Goal: Task Accomplishment & Management: Use online tool/utility

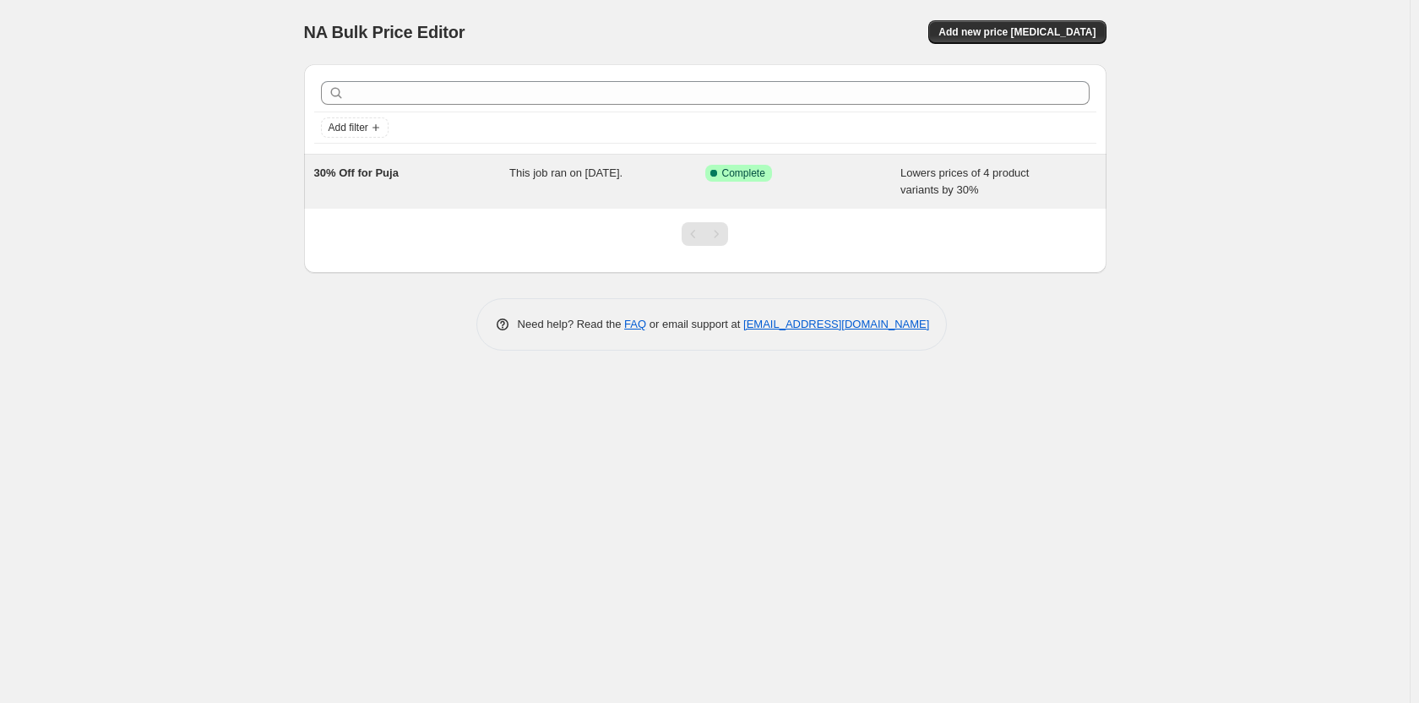
click at [407, 167] on div "30% Off for Puja" at bounding box center [412, 182] width 196 height 34
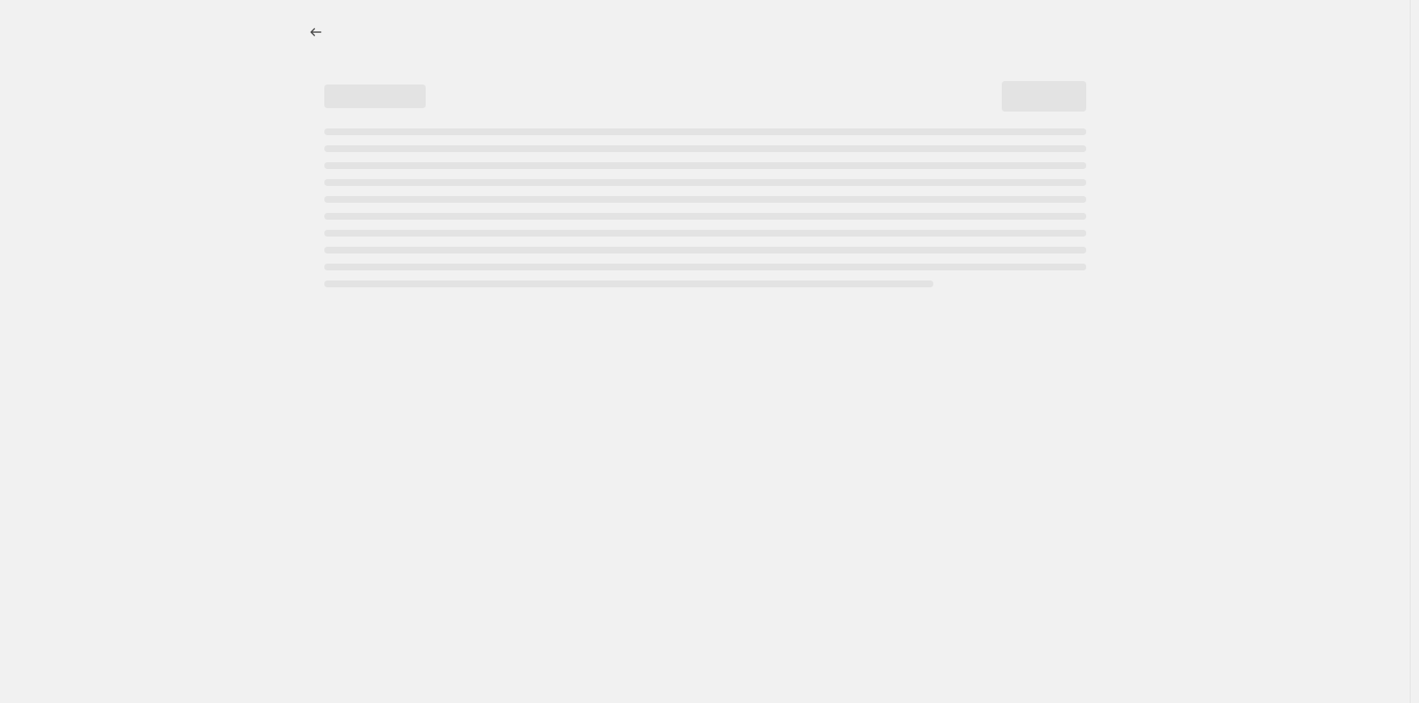
select select "percentage"
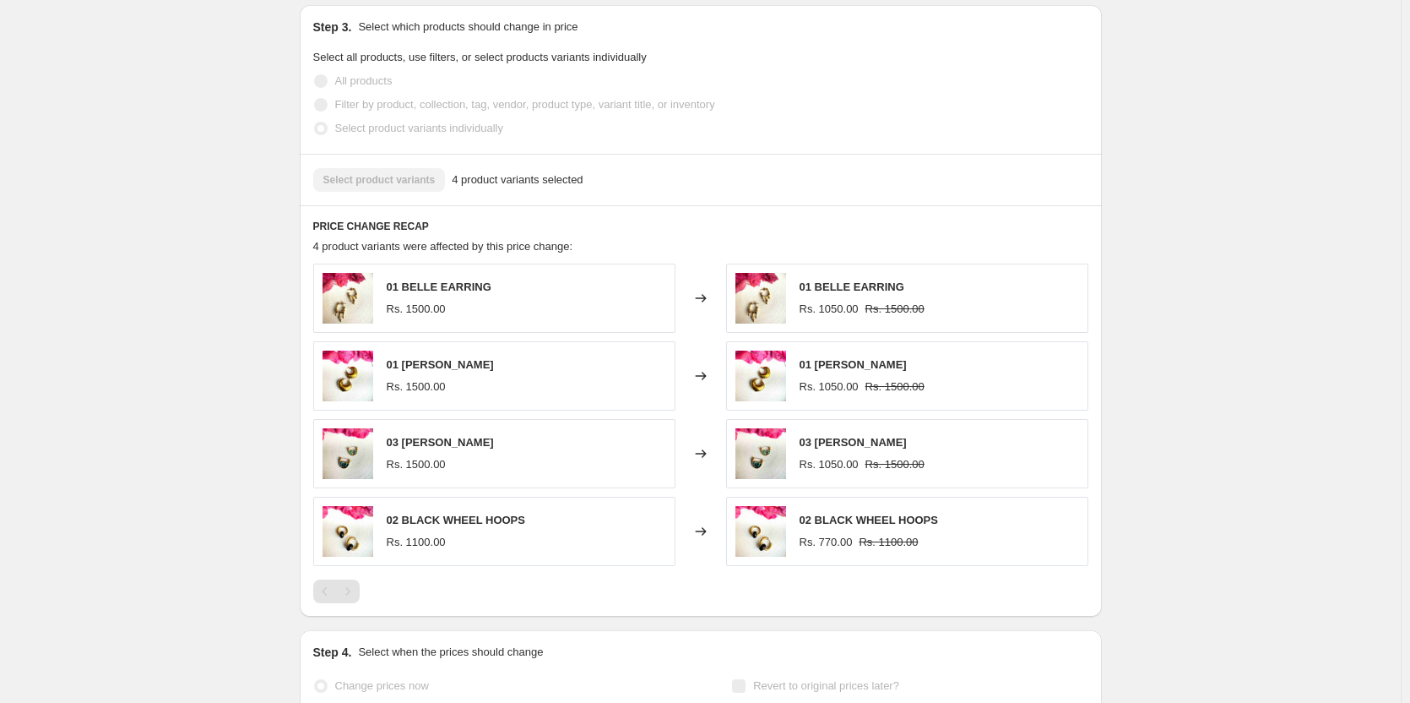
scroll to position [1013, 0]
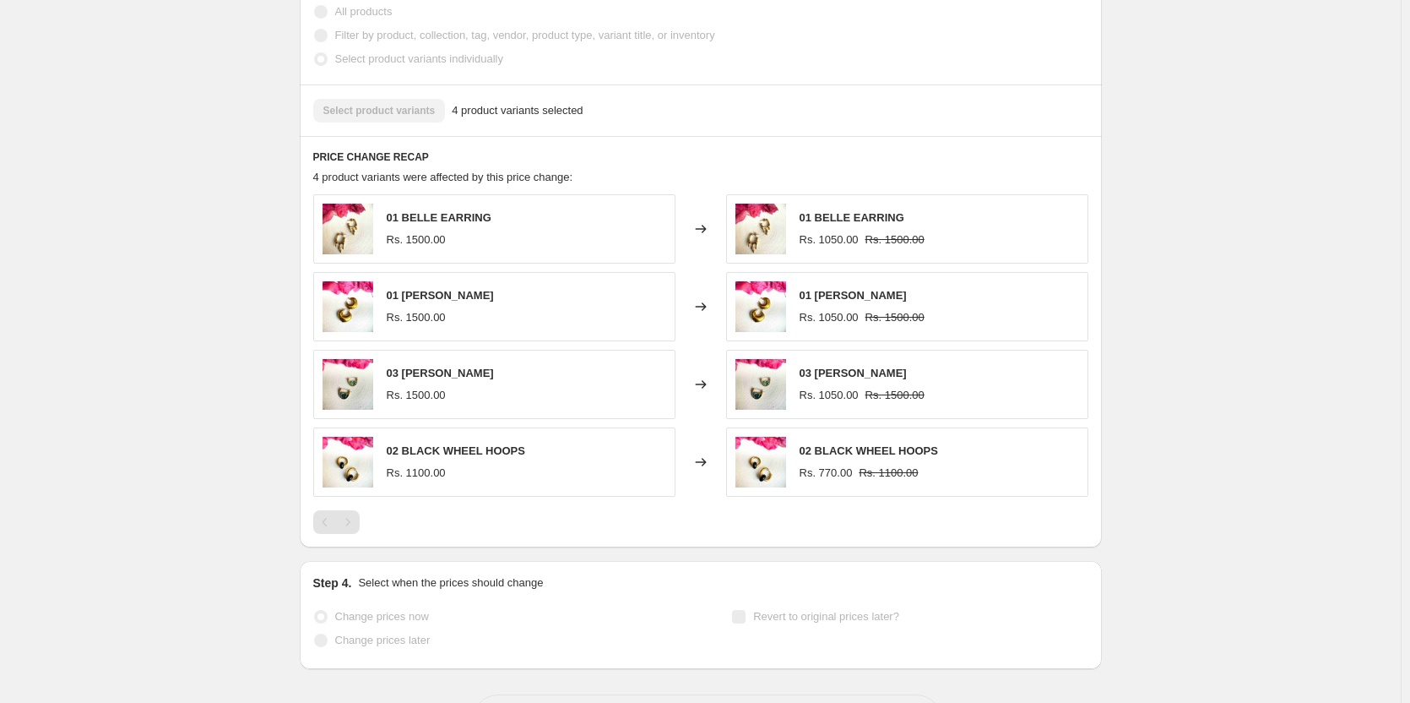
click at [383, 110] on div "Select product variants 4 product variants selected" at bounding box center [700, 111] width 775 height 24
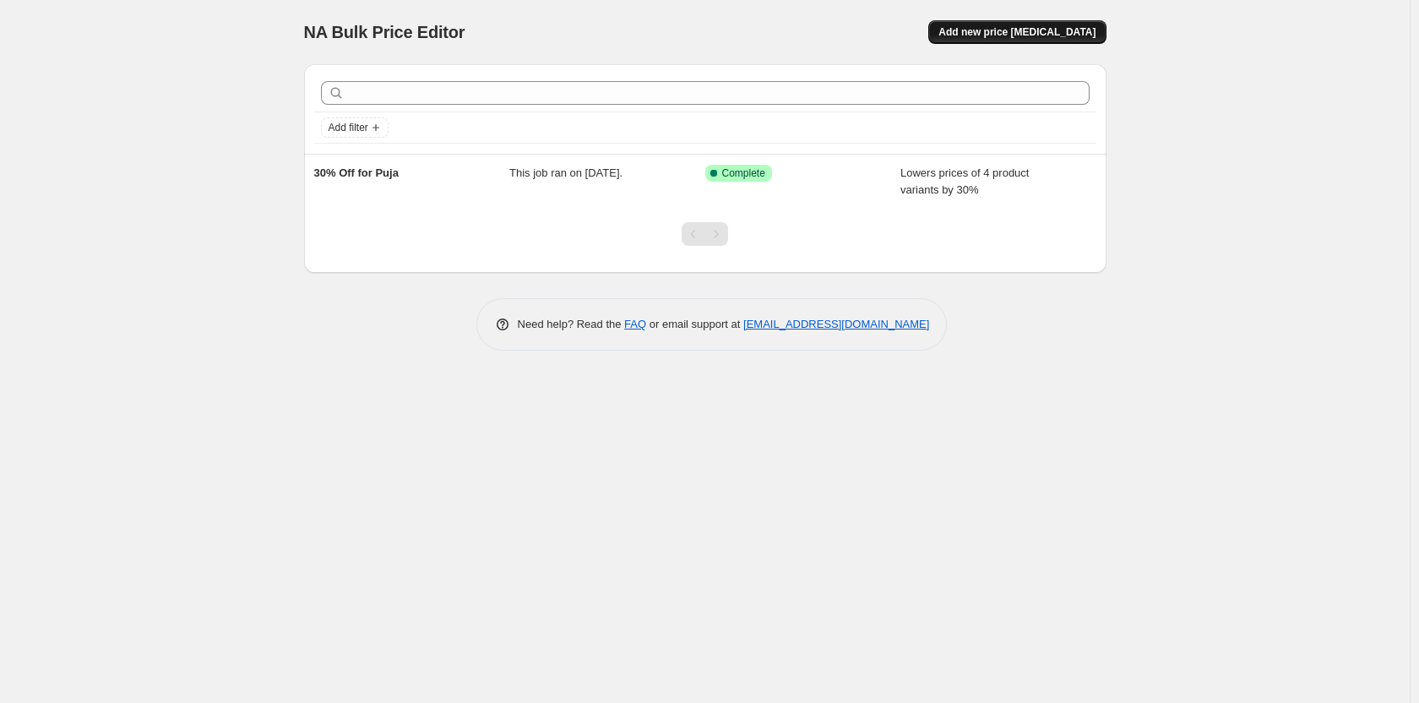
click at [1045, 29] on span "Add new price [MEDICAL_DATA]" at bounding box center [1016, 32] width 157 height 14
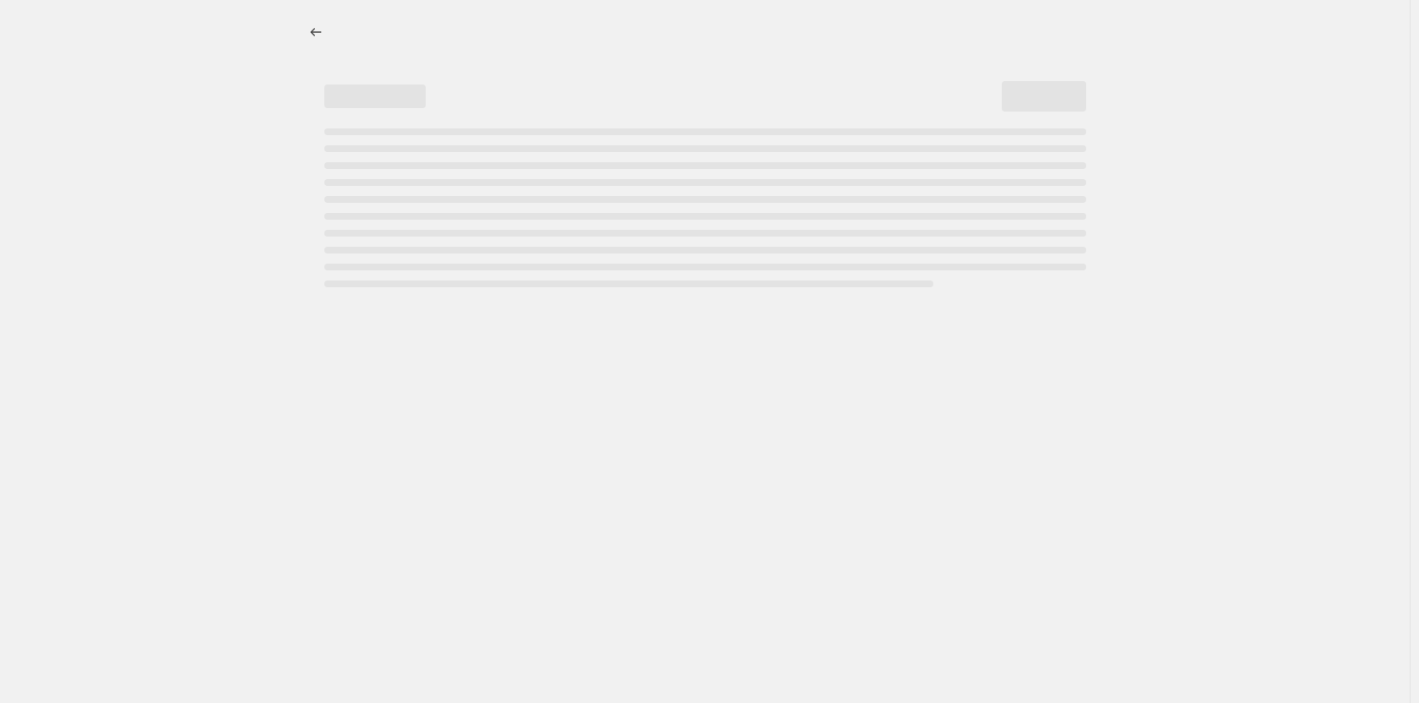
select select "percentage"
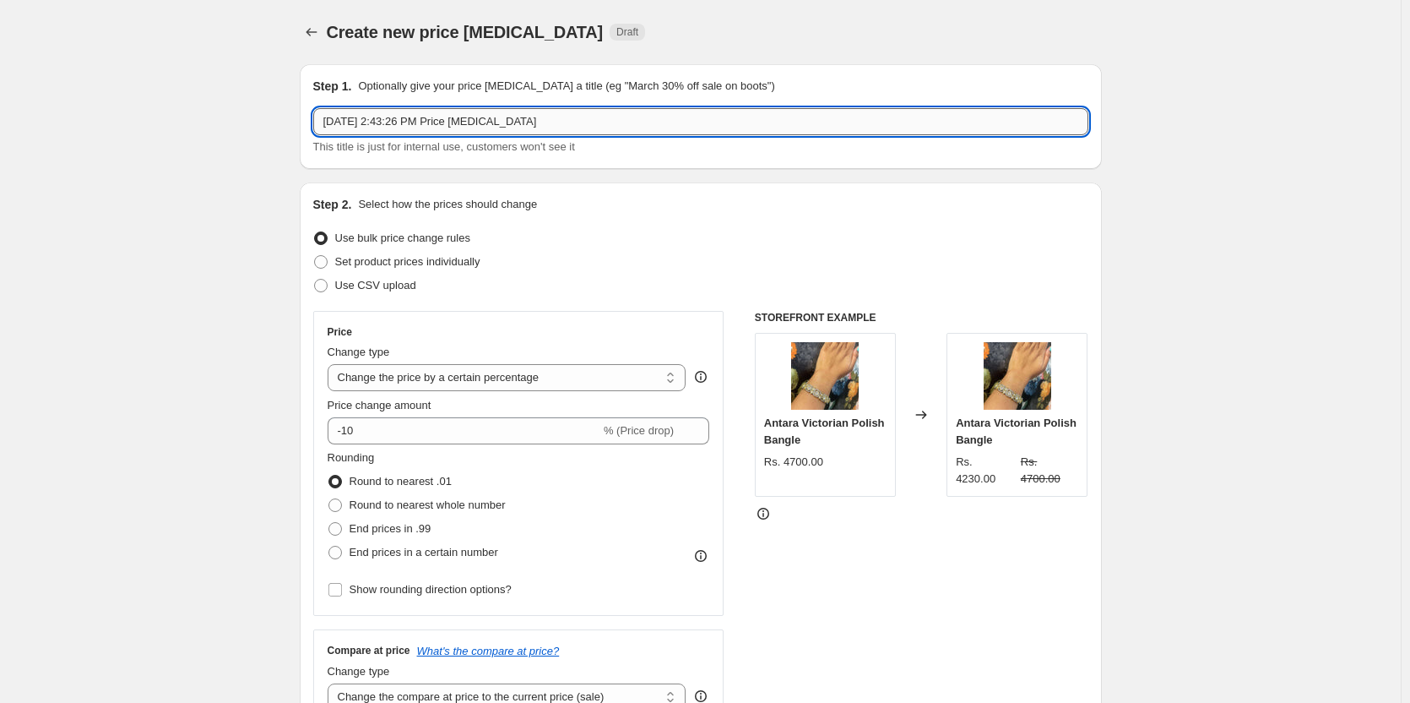
click at [363, 117] on input "Sep 26, 2025, 2:43:26 PM Price change job" at bounding box center [700, 121] width 775 height 27
drag, startPoint x: 554, startPoint y: 117, endPoint x: 60, endPoint y: 120, distance: 494.1
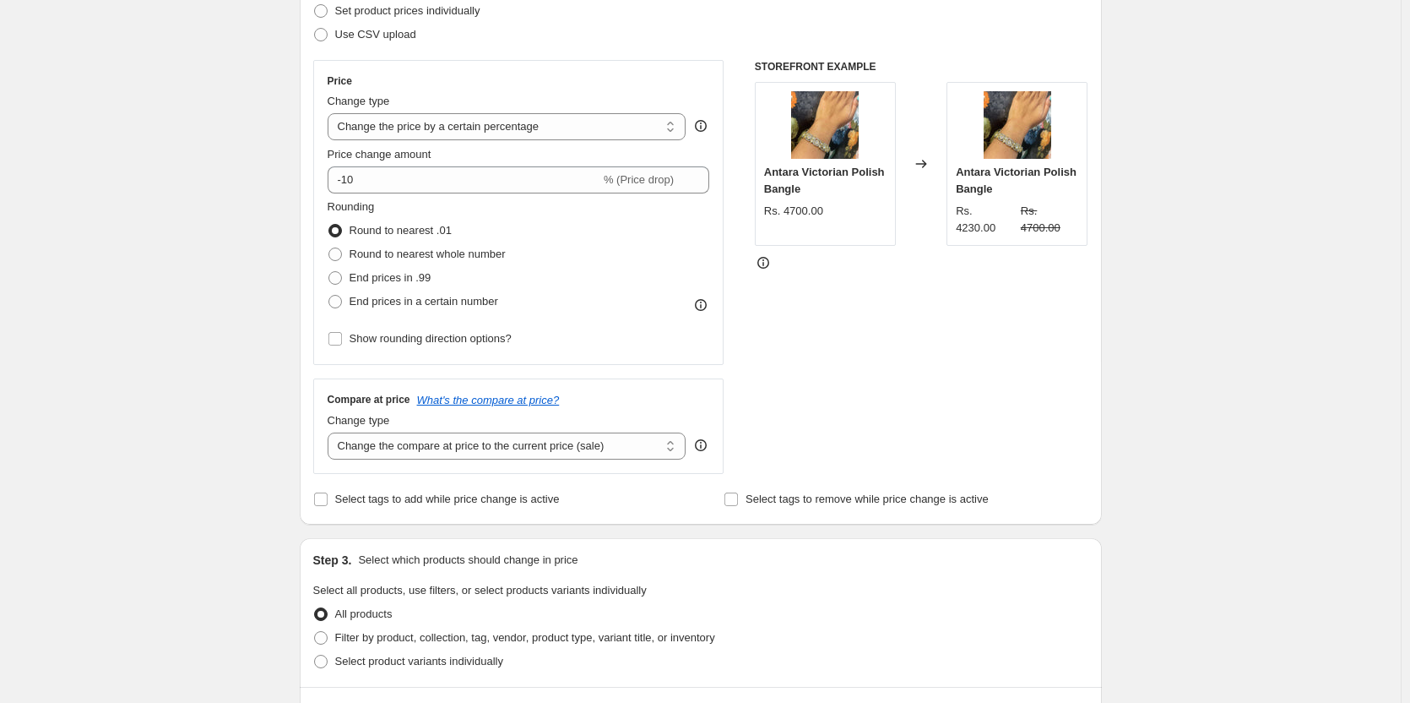
scroll to position [253, 0]
type input "30% off sitewide"
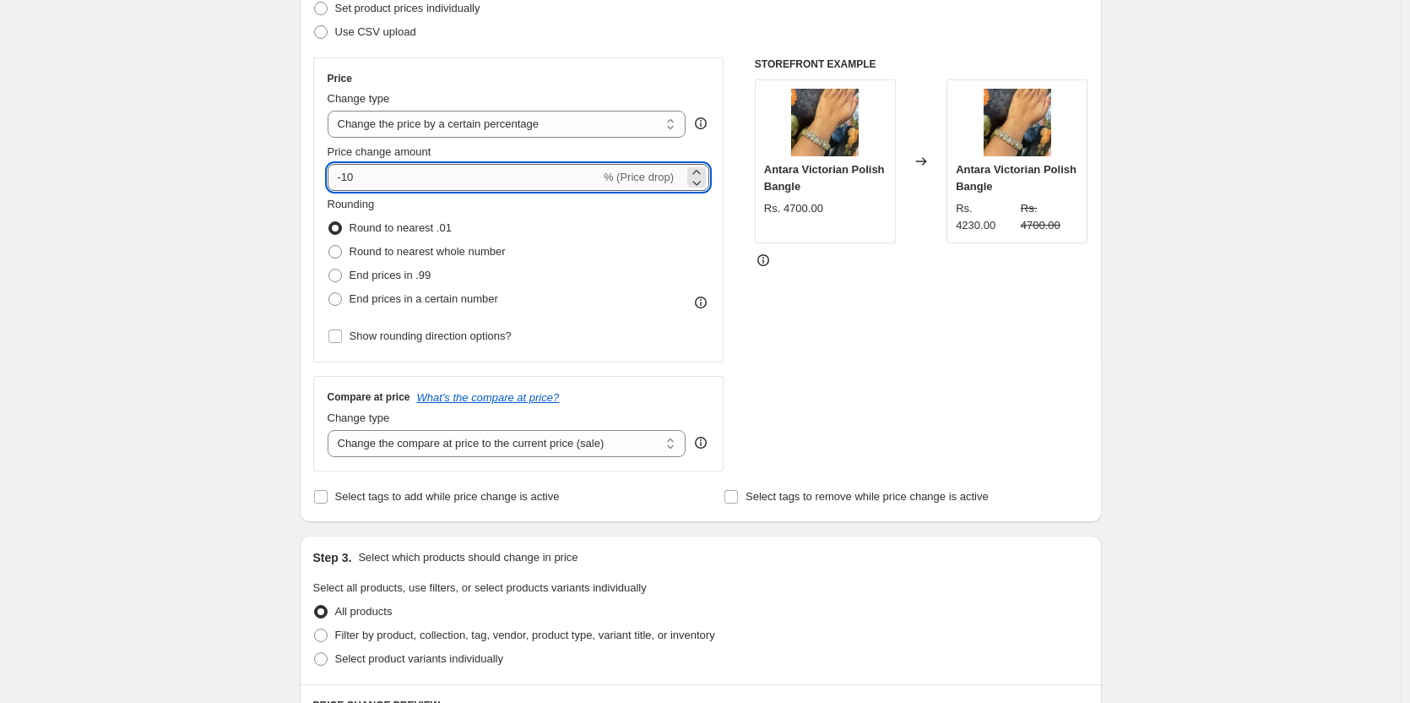
click at [350, 174] on input "-10" at bounding box center [464, 177] width 273 height 27
type input "-31"
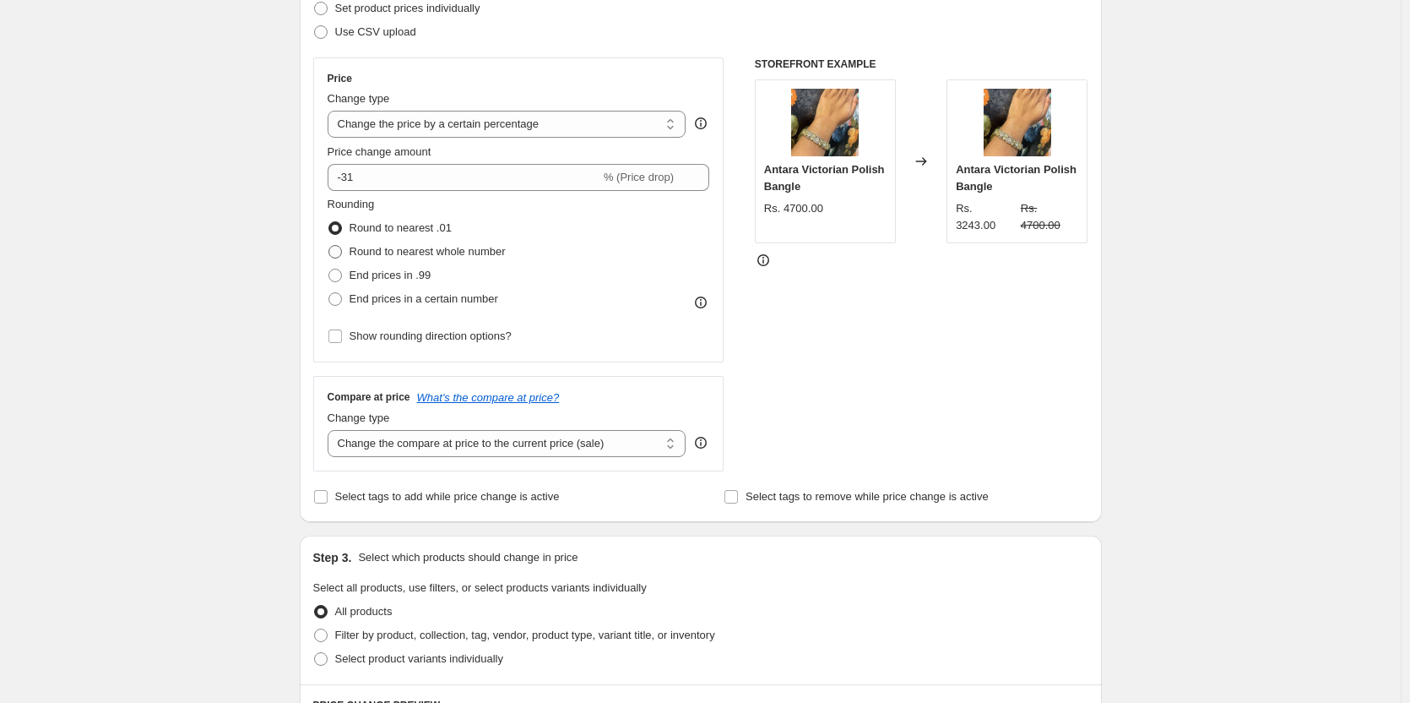
click at [341, 248] on span at bounding box center [336, 252] width 14 height 14
click at [329, 246] on input "Round to nearest whole number" at bounding box center [329, 245] width 1 height 1
radio input "true"
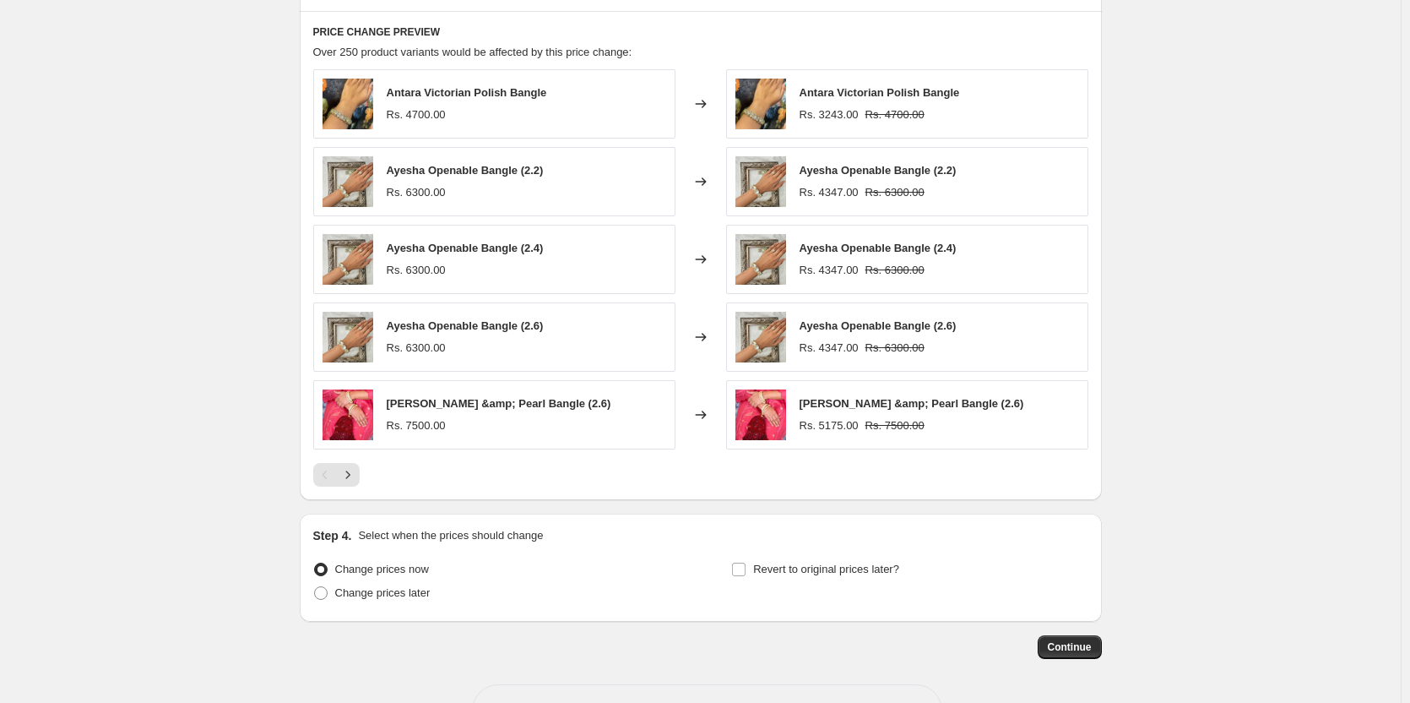
scroll to position [929, 0]
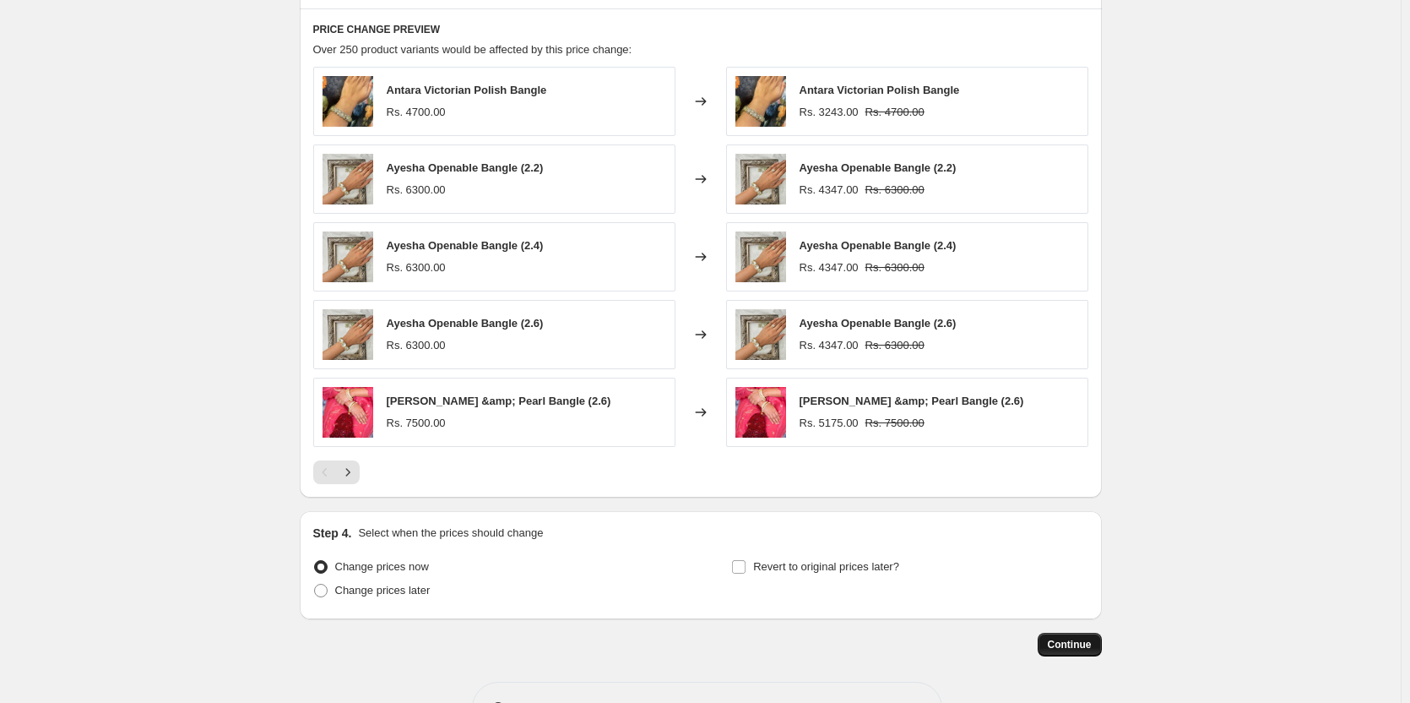
click at [1075, 643] on span "Continue" at bounding box center [1070, 645] width 44 height 14
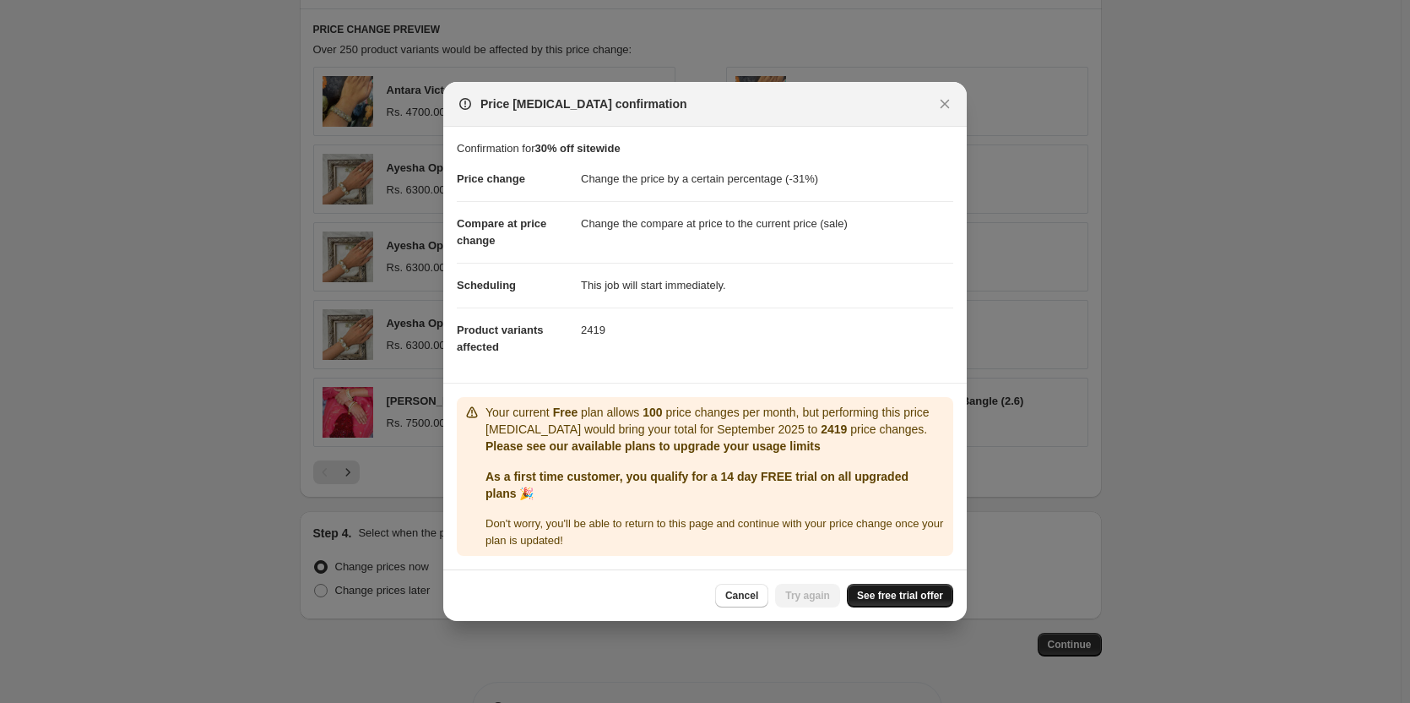
click at [894, 596] on span "See free trial offer" at bounding box center [900, 596] width 86 height 14
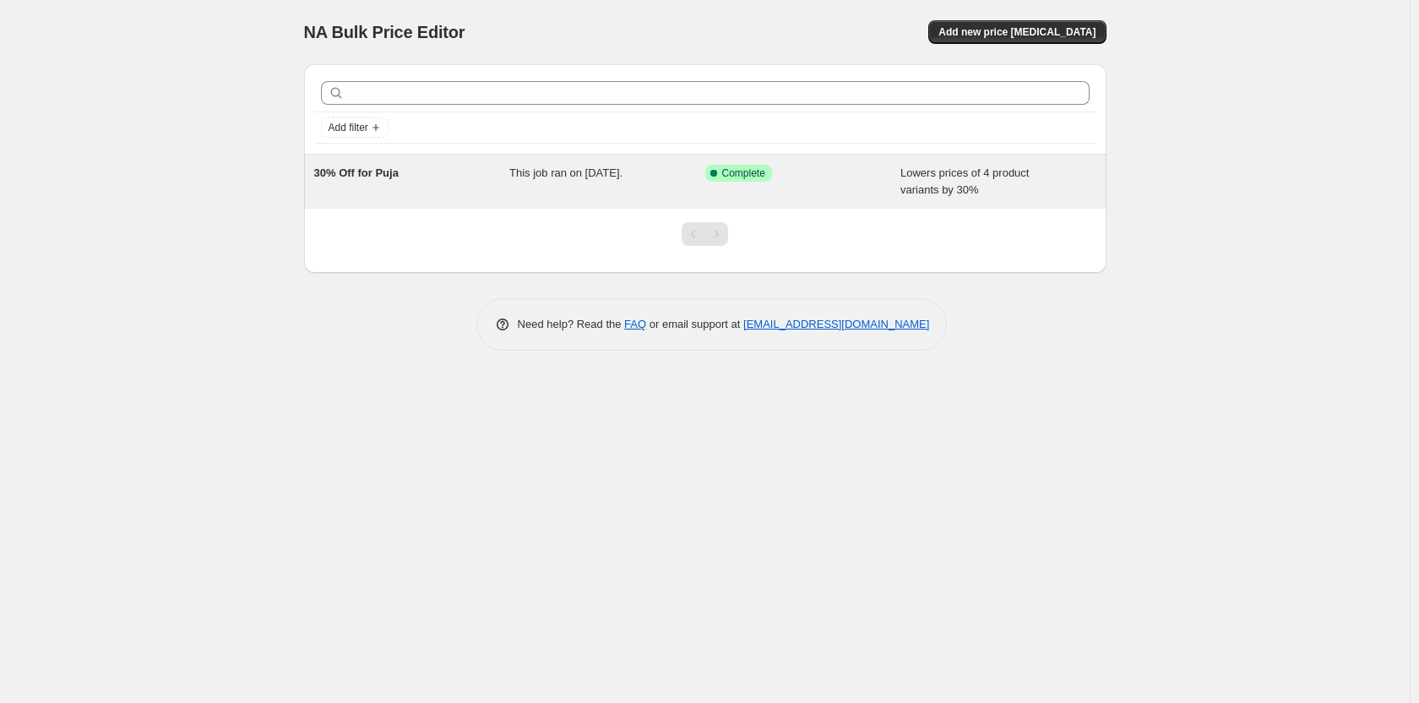
click at [379, 172] on span "30% Off for Puja" at bounding box center [356, 172] width 84 height 13
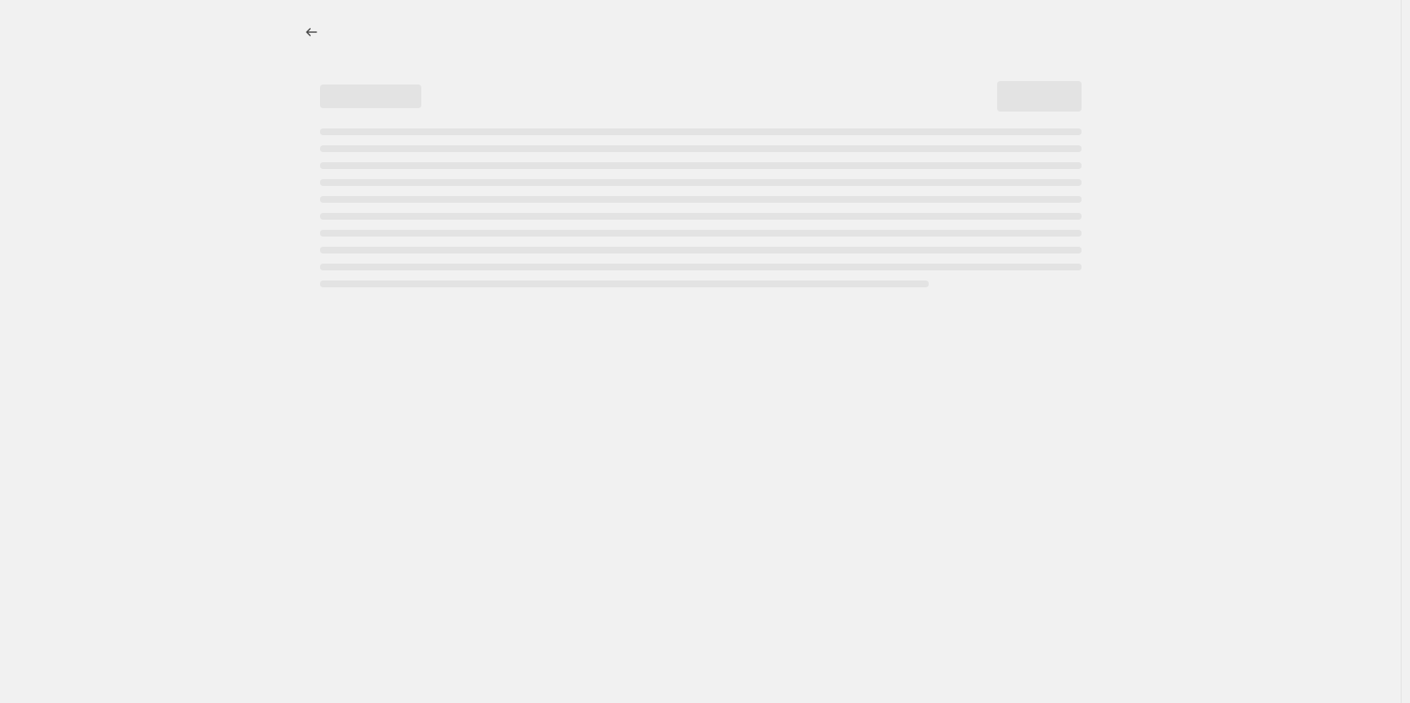
select select "percentage"
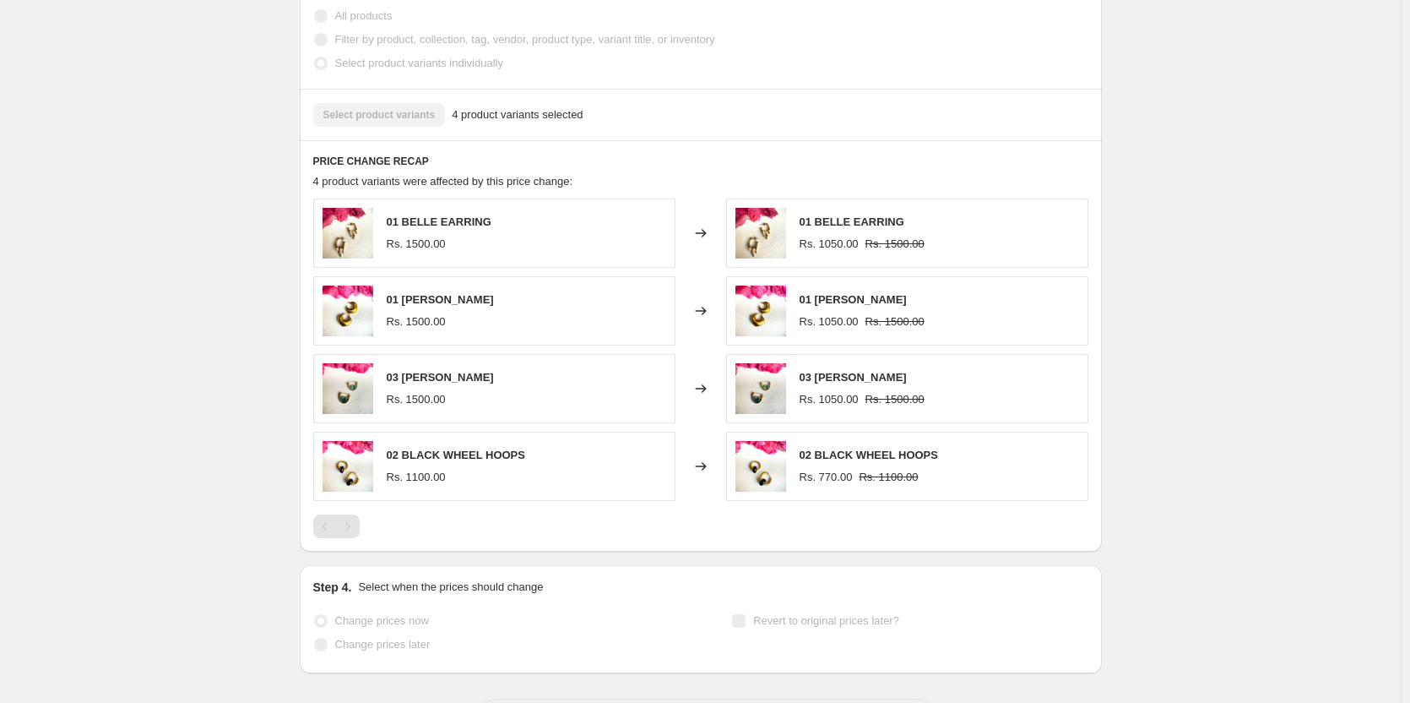
scroll to position [1013, 0]
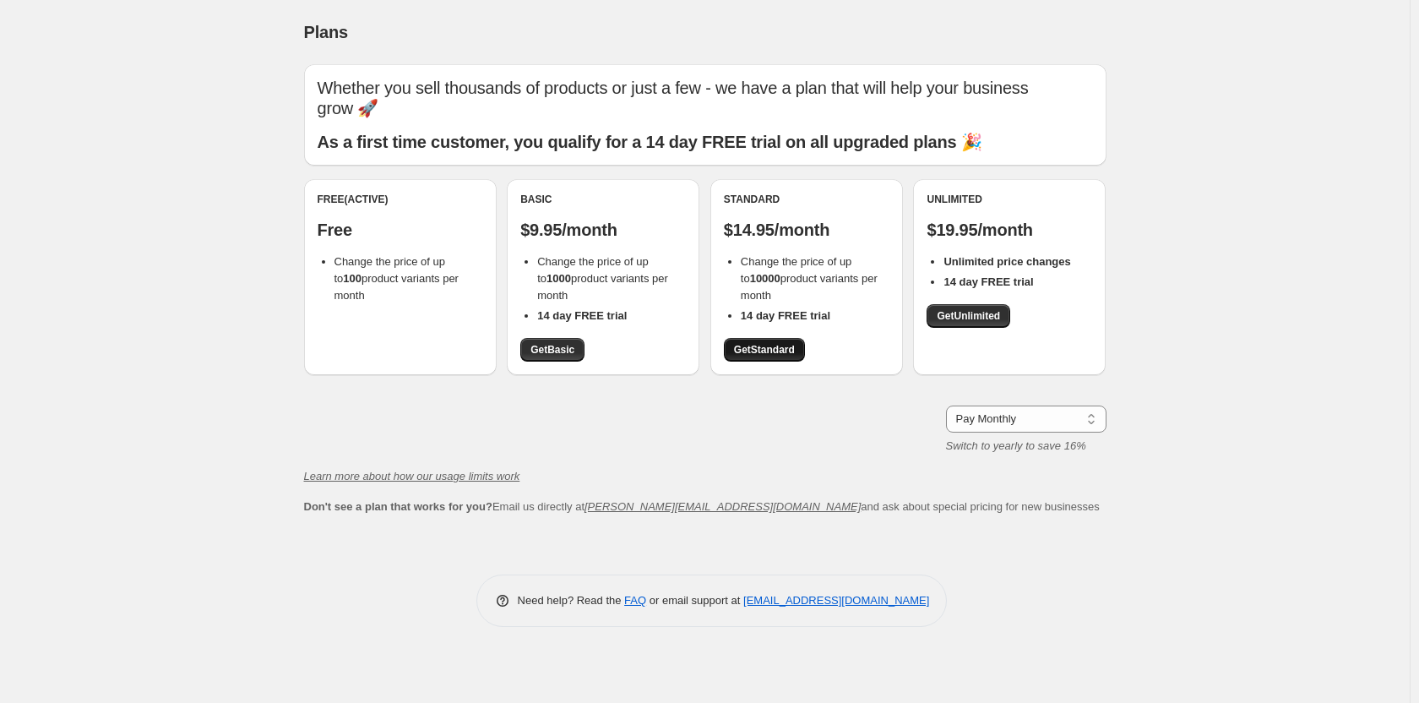
click at [765, 350] on span "Get Standard" at bounding box center [764, 350] width 61 height 14
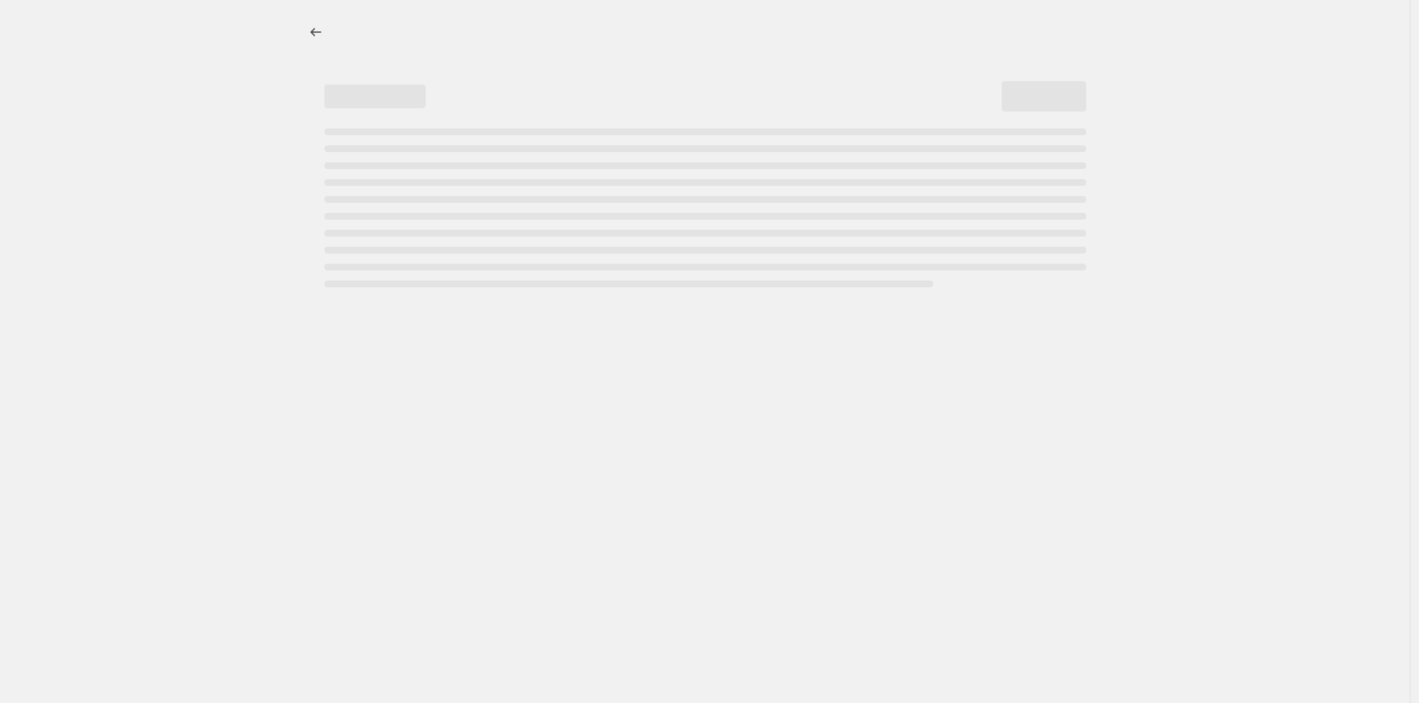
select select "percentage"
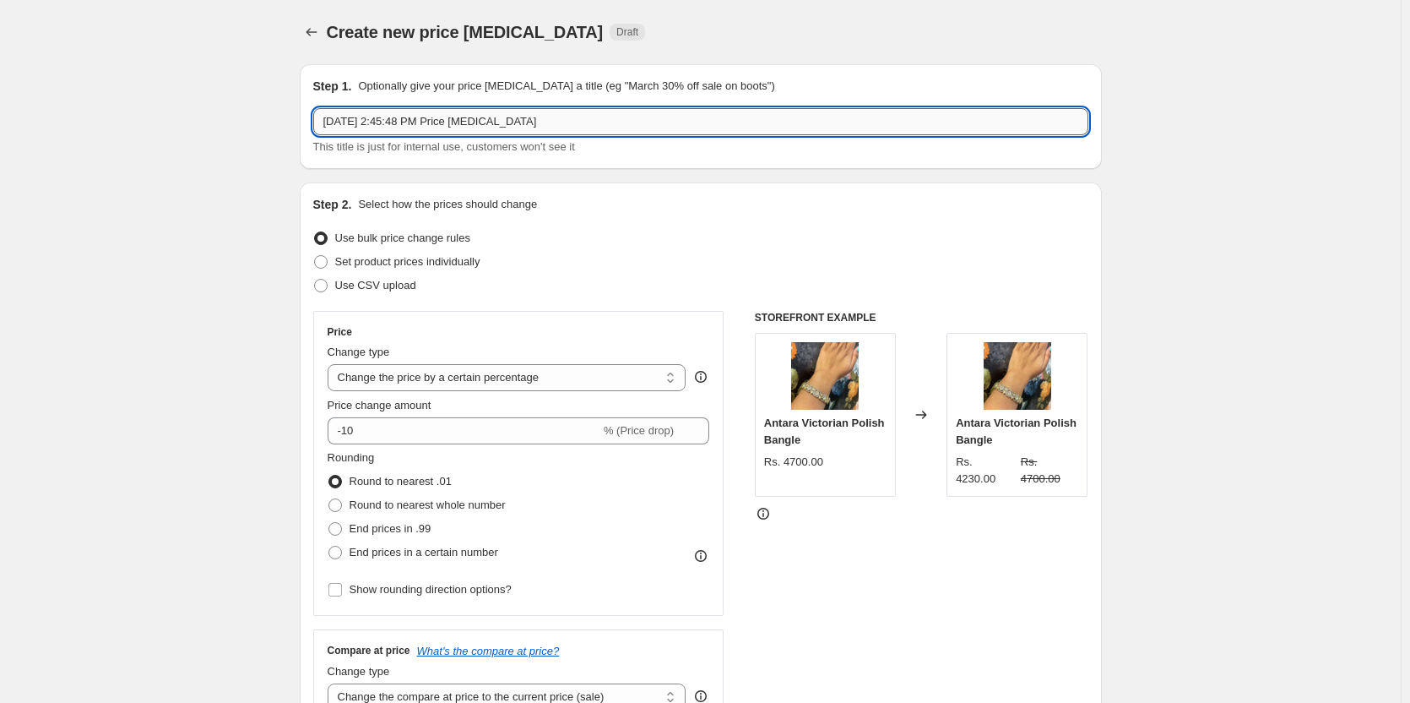
click at [416, 129] on input "[DATE] 2:45:48 PM Price [MEDICAL_DATA]" at bounding box center [700, 121] width 775 height 27
click at [481, 129] on input "[DATE] 2:45:48 PM Price [MEDICAL_DATA]" at bounding box center [700, 121] width 775 height 27
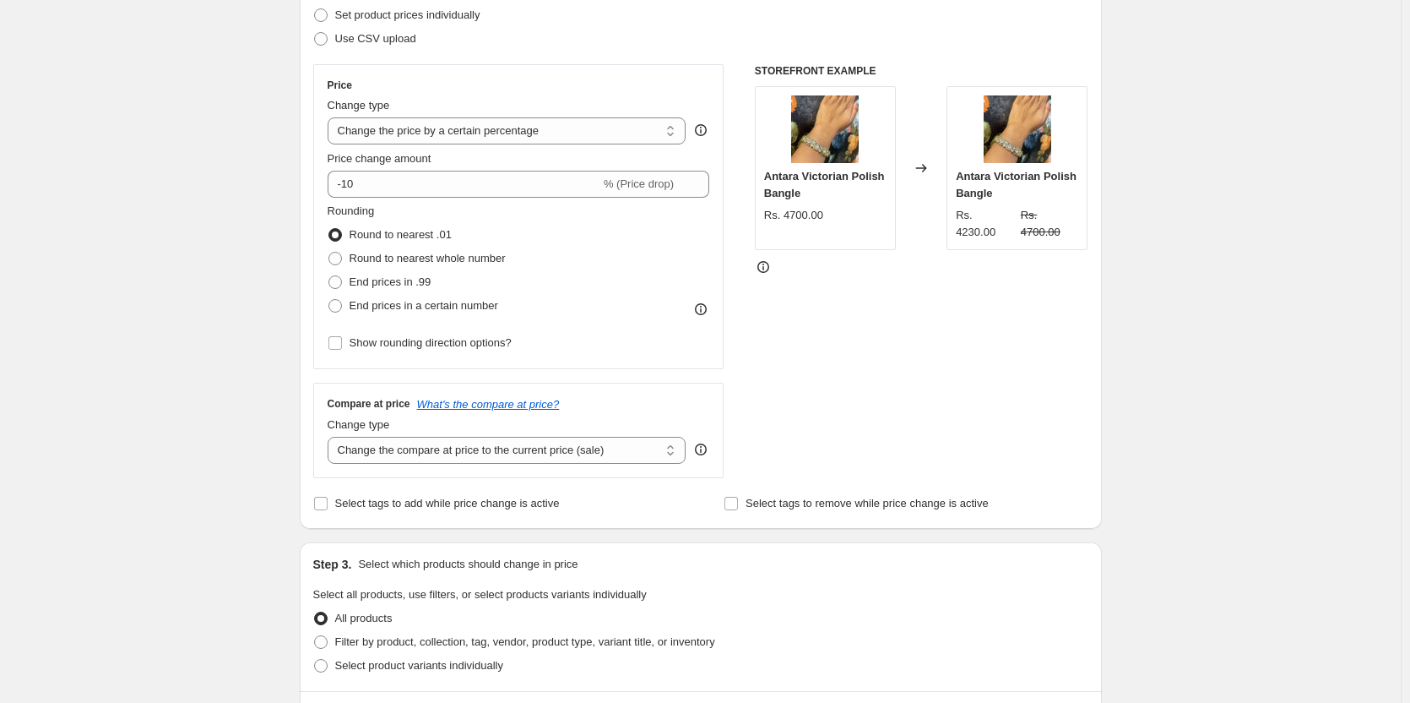
scroll to position [253, 0]
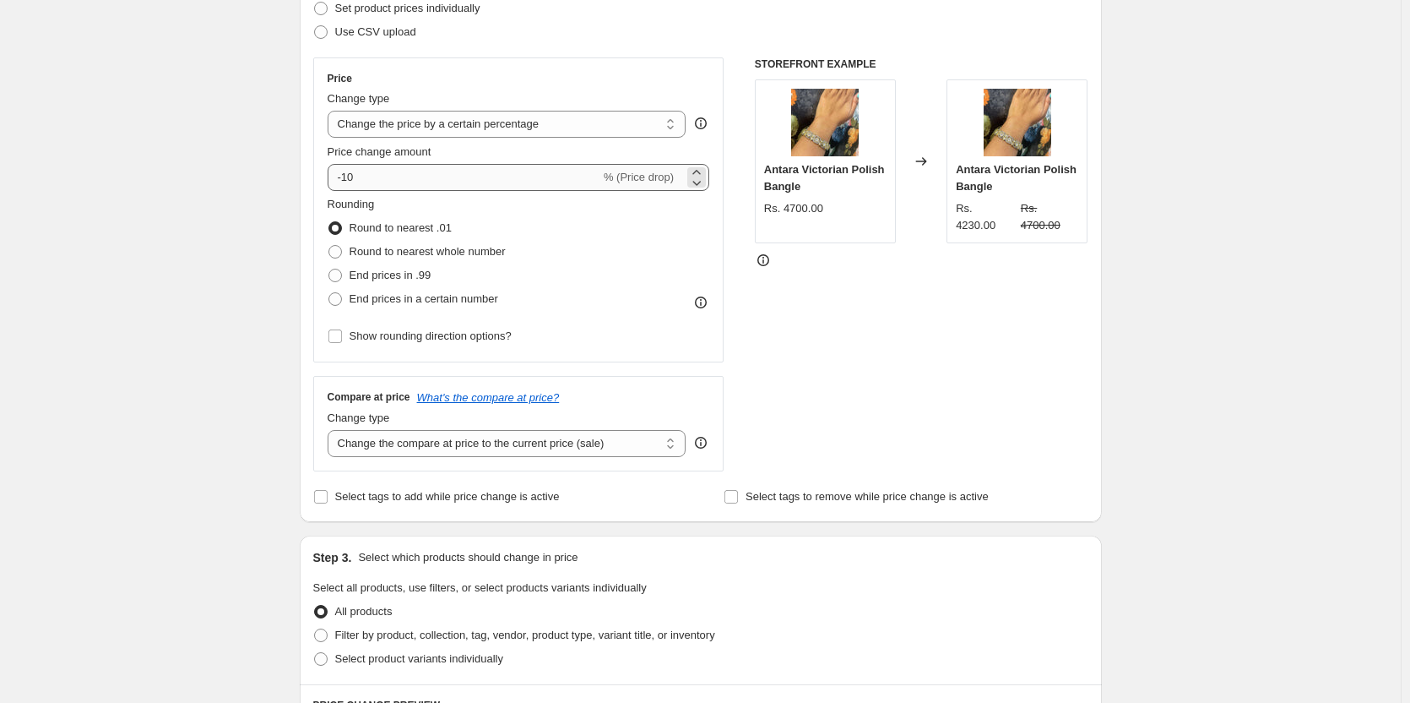
type input "30% off sitewide october"
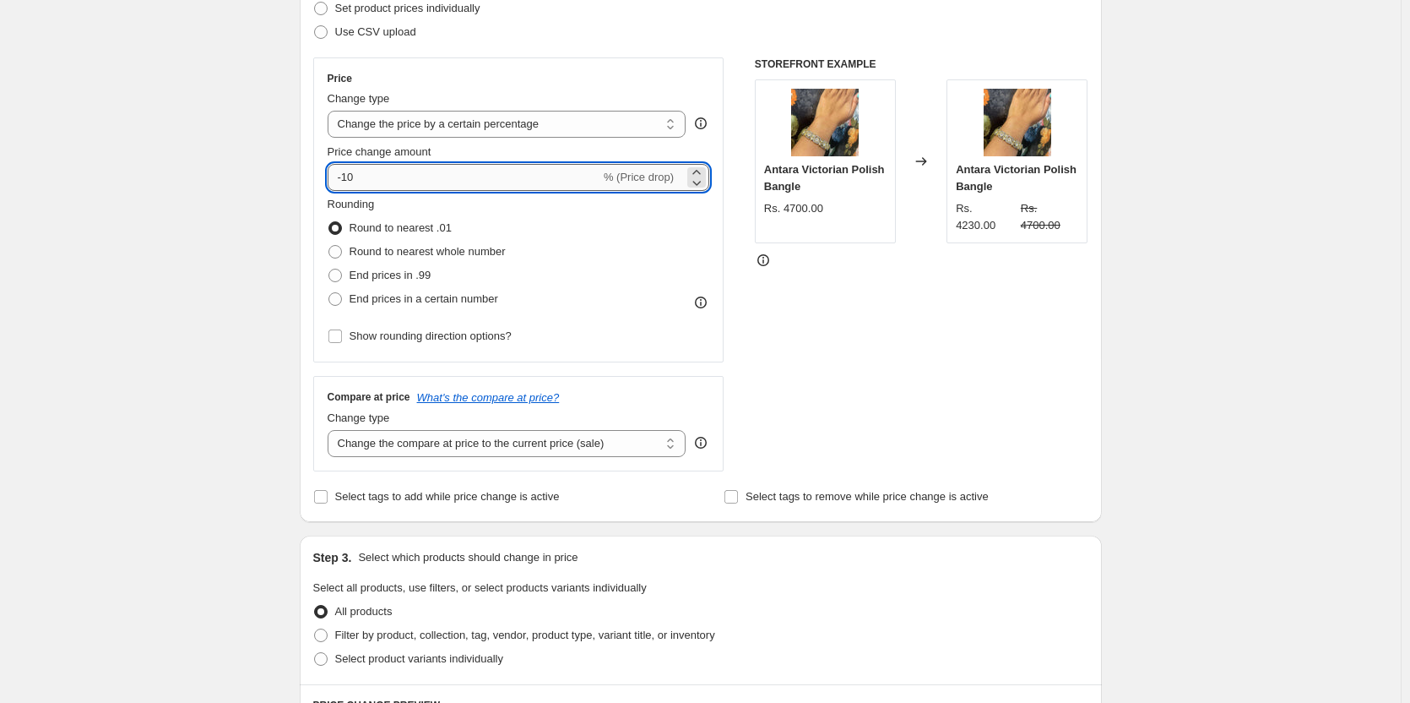
click at [354, 182] on input "-10" at bounding box center [464, 177] width 273 height 27
click at [426, 181] on input "-30" at bounding box center [464, 177] width 273 height 27
type input "-30"
click at [339, 252] on span at bounding box center [336, 252] width 14 height 14
click at [329, 246] on input "Round to nearest whole number" at bounding box center [329, 245] width 1 height 1
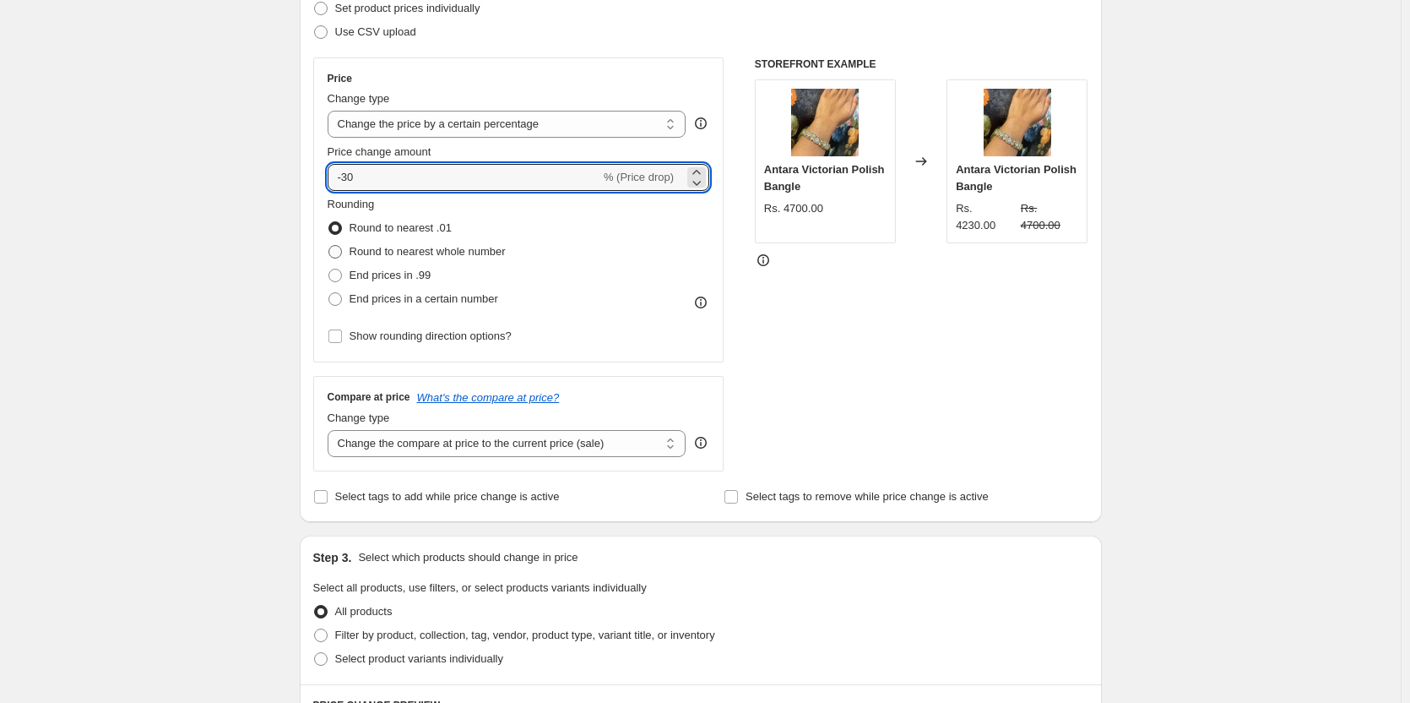
radio input "true"
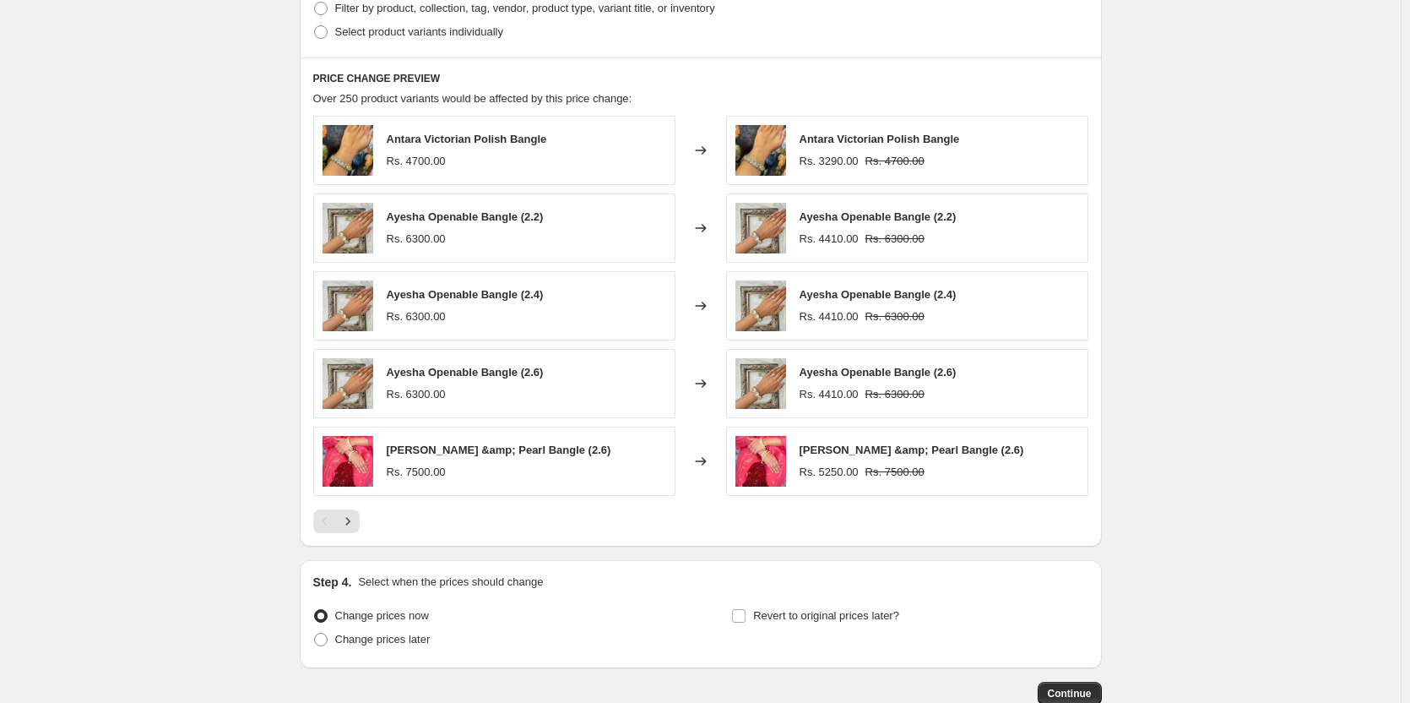
scroll to position [986, 0]
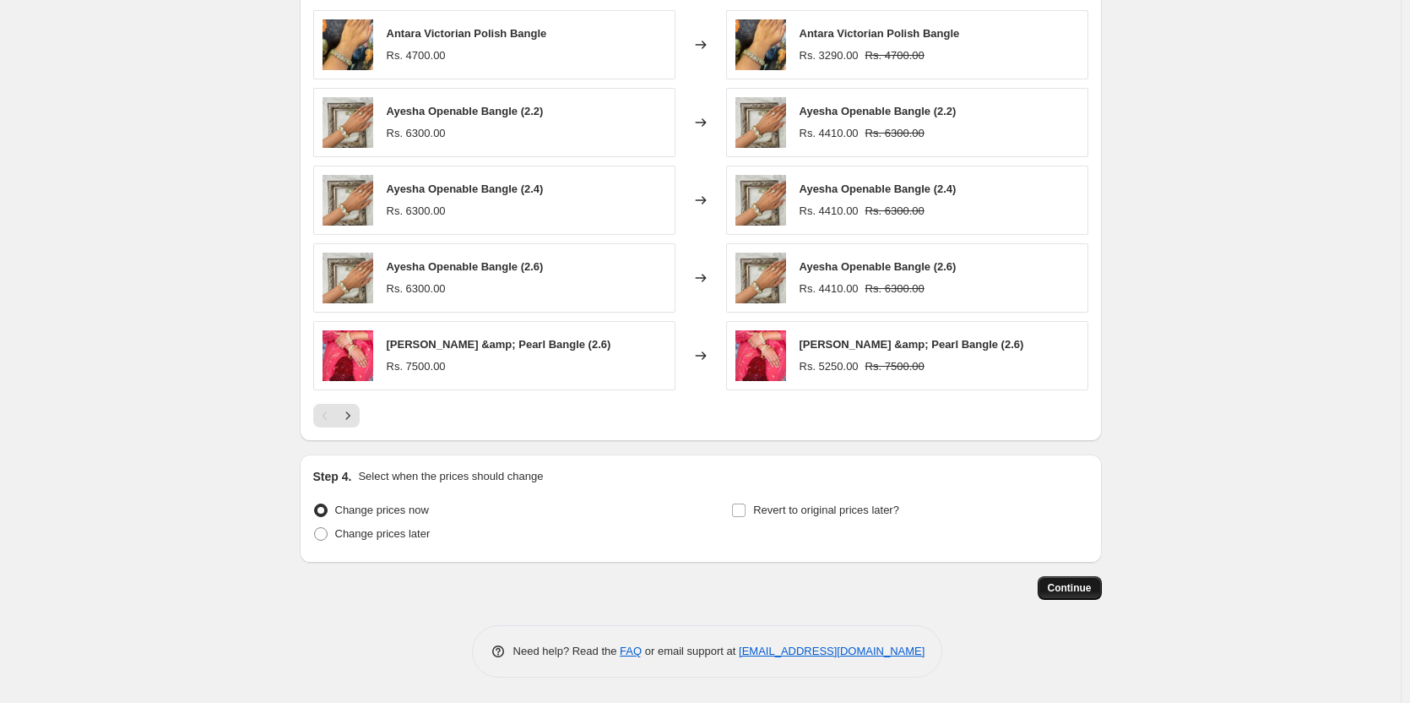
click at [1077, 587] on span "Continue" at bounding box center [1070, 588] width 44 height 14
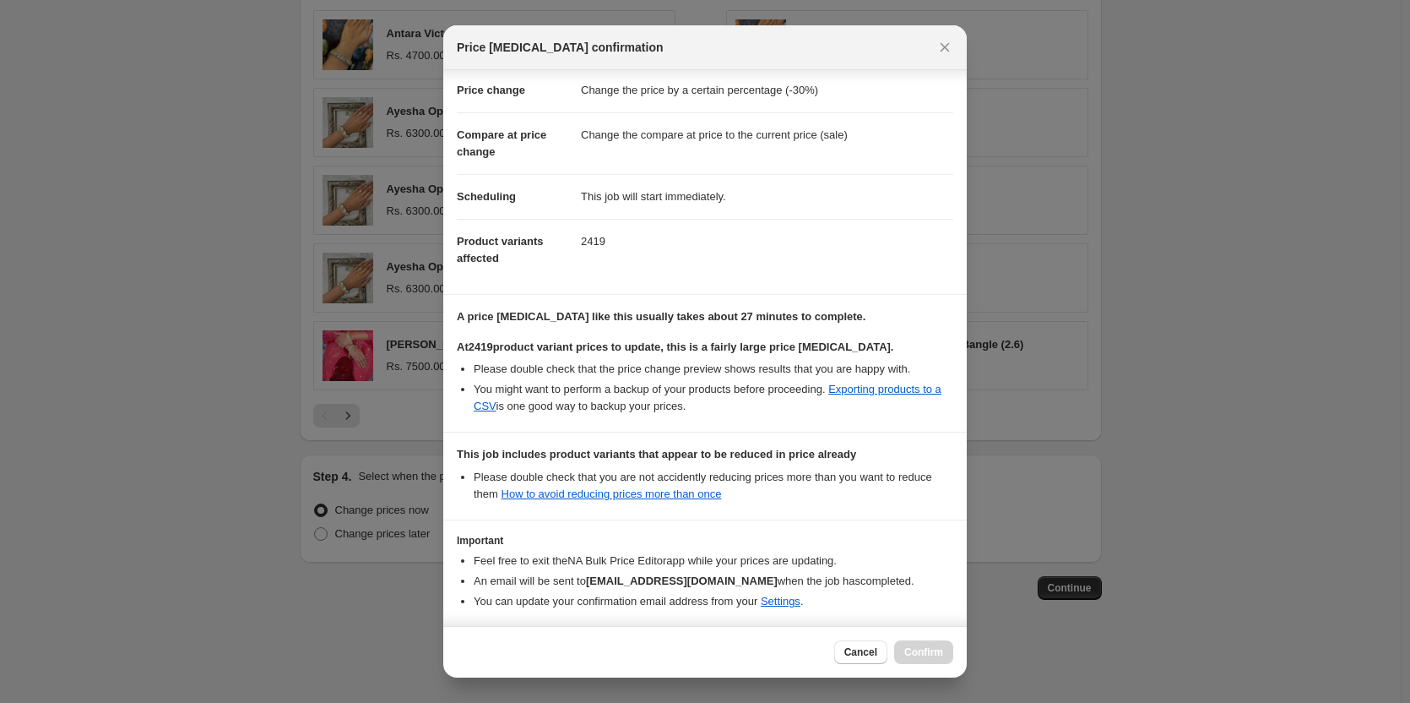
scroll to position [101, 0]
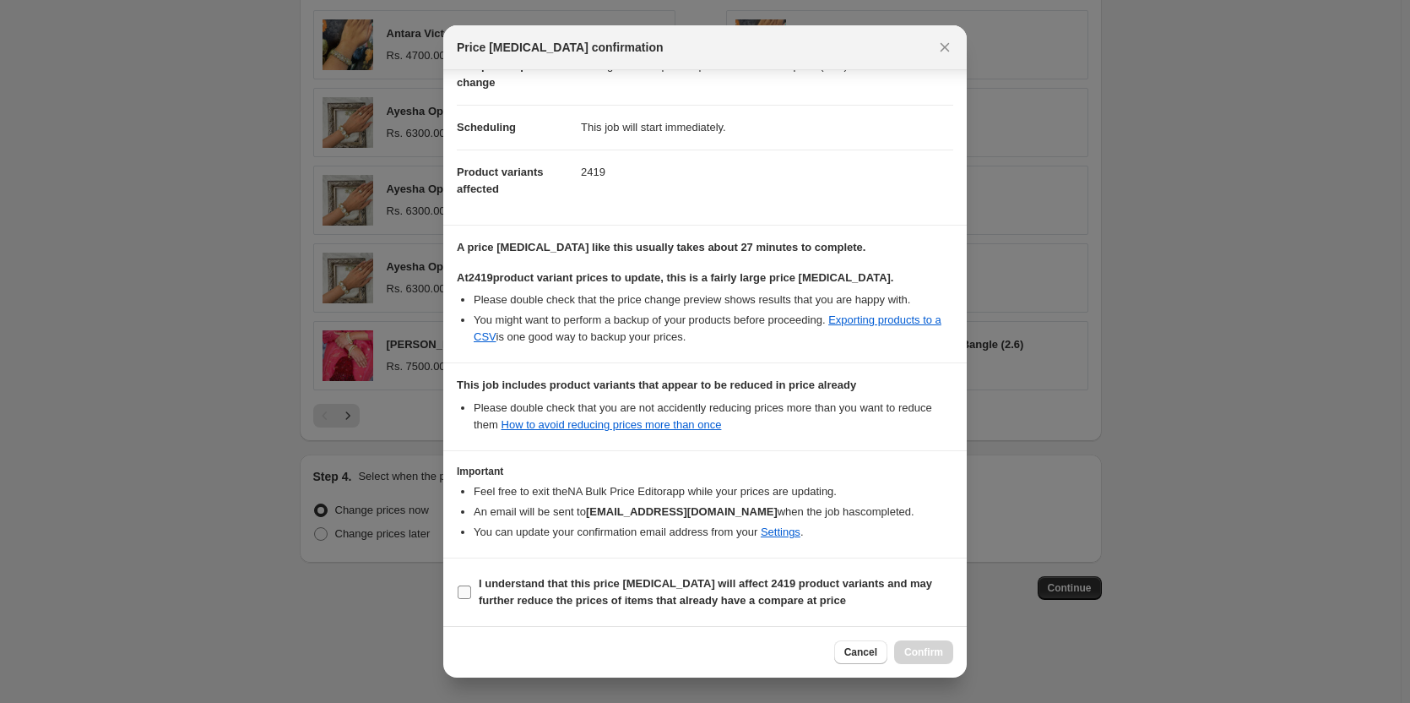
click at [464, 593] on input "I understand that this price [MEDICAL_DATA] will affect 2419 product variants a…" at bounding box center [465, 592] width 14 height 14
checkbox input "true"
click at [927, 649] on span "Confirm" at bounding box center [924, 652] width 39 height 14
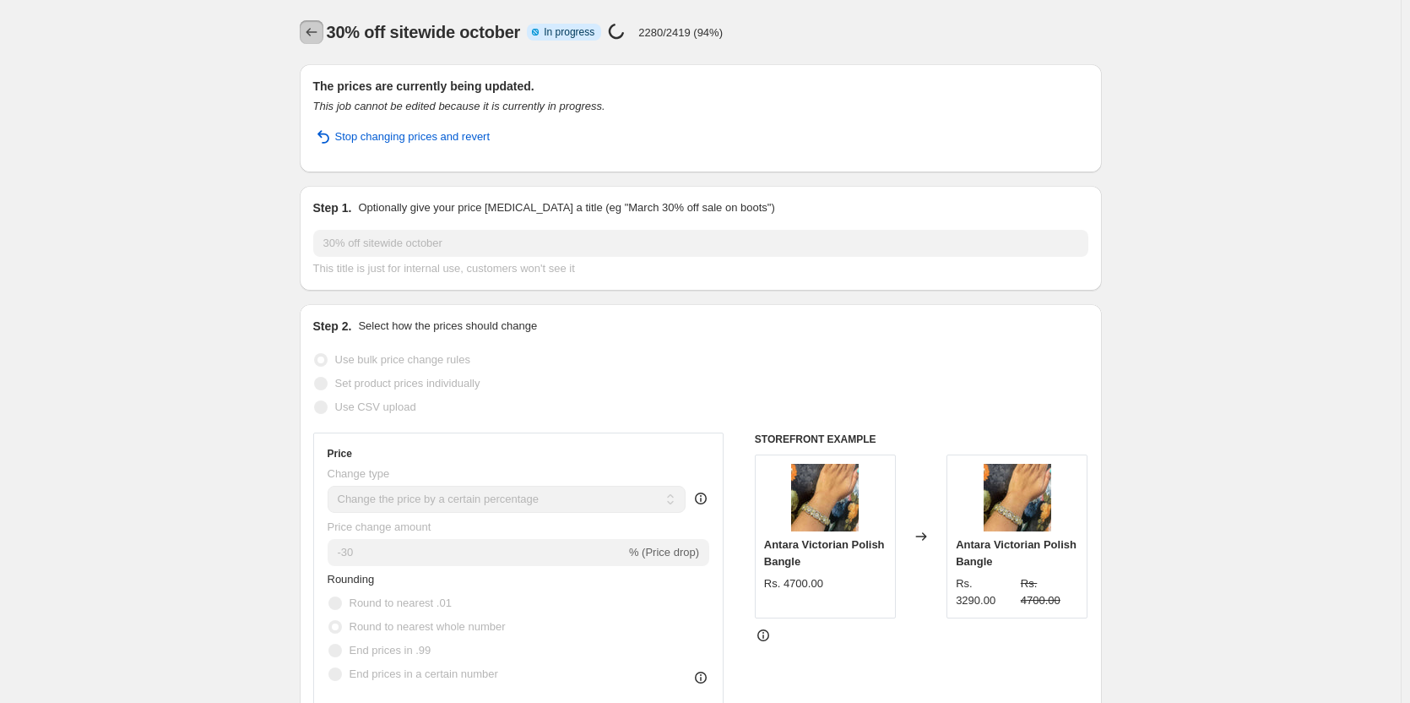
click at [312, 30] on icon "Price change jobs" at bounding box center [311, 32] width 17 height 17
